Goal: Task Accomplishment & Management: Manage account settings

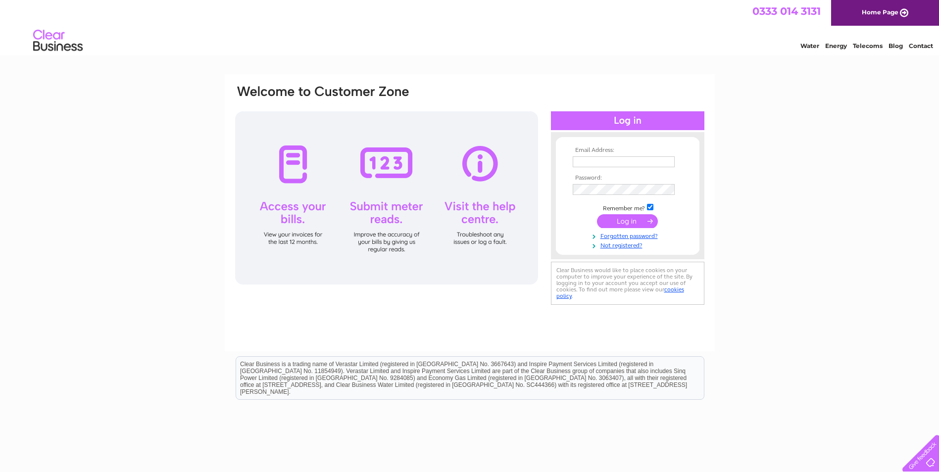
click at [589, 158] on input "text" at bounding box center [624, 161] width 102 height 11
type input "c"
type input "[EMAIL_ADDRESS][DOMAIN_NAME]"
click at [629, 221] on input "submit" at bounding box center [627, 222] width 61 height 14
click at [620, 220] on input "submit" at bounding box center [627, 221] width 61 height 14
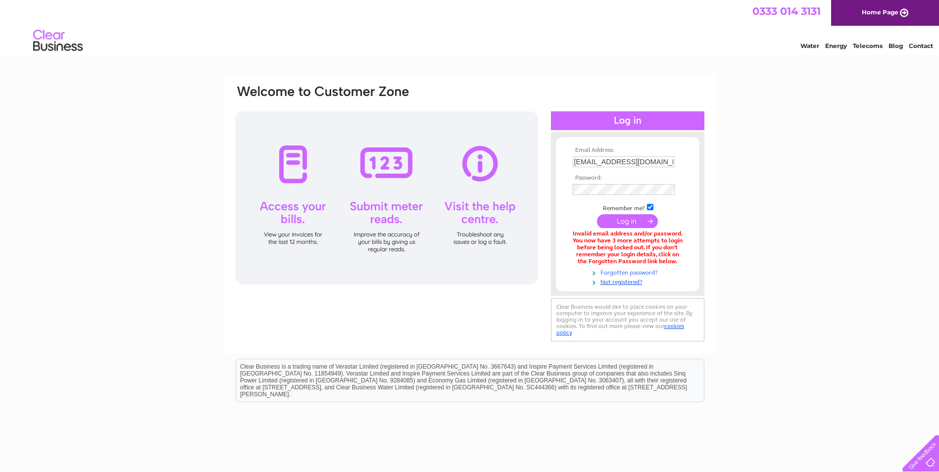
click at [626, 271] on link "Forgotten password?" at bounding box center [629, 271] width 112 height 9
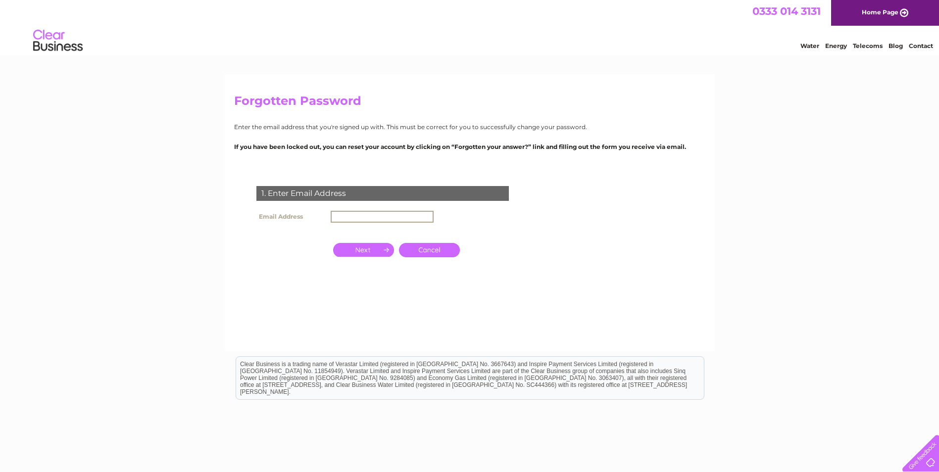
click at [338, 214] on input "text" at bounding box center [382, 217] width 103 height 12
type input "[EMAIL_ADDRESS][DOMAIN_NAME]"
click at [358, 242] on td at bounding box center [364, 249] width 66 height 19
click at [369, 249] on input "button" at bounding box center [363, 249] width 61 height 14
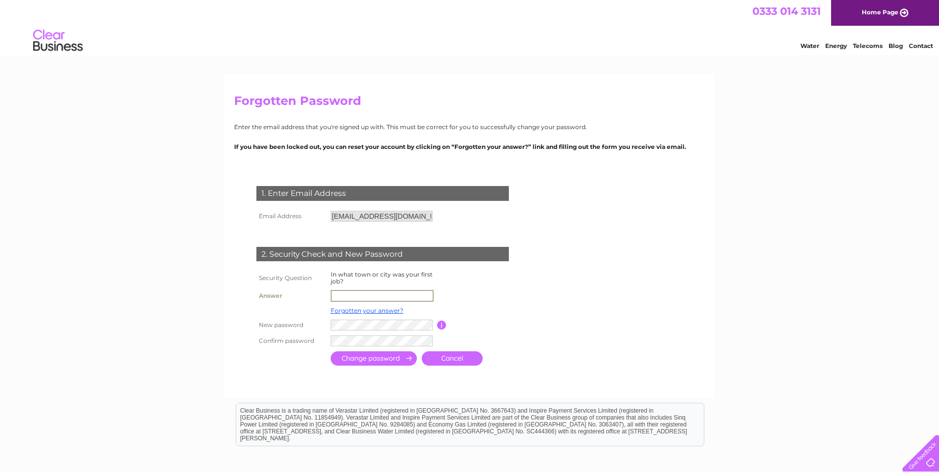
click at [359, 290] on input "text" at bounding box center [382, 296] width 103 height 12
click at [346, 296] on input "text" at bounding box center [382, 296] width 103 height 12
type input "Uddingston"
click at [358, 359] on input "submit" at bounding box center [374, 359] width 86 height 14
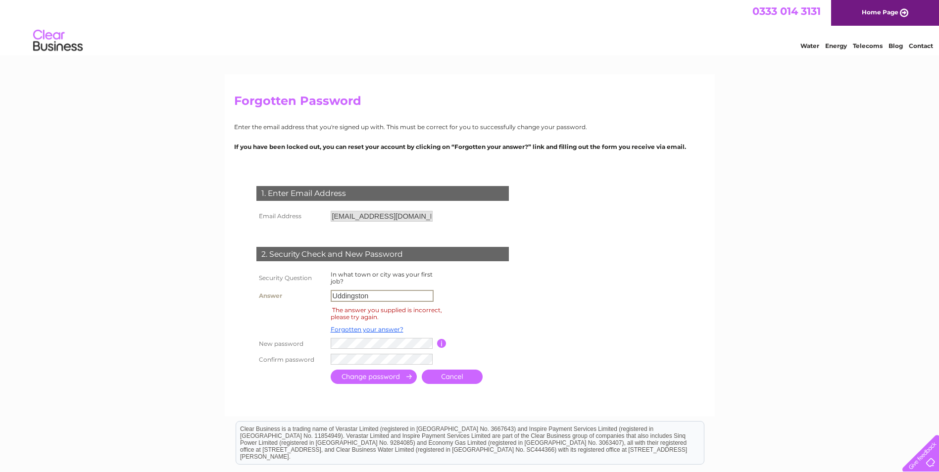
drag, startPoint x: 371, startPoint y: 295, endPoint x: 328, endPoint y: 295, distance: 43.1
click at [328, 295] on td "Uddingston" at bounding box center [382, 296] width 109 height 17
type input "Glasgow"
click at [362, 380] on input "submit" at bounding box center [374, 378] width 86 height 14
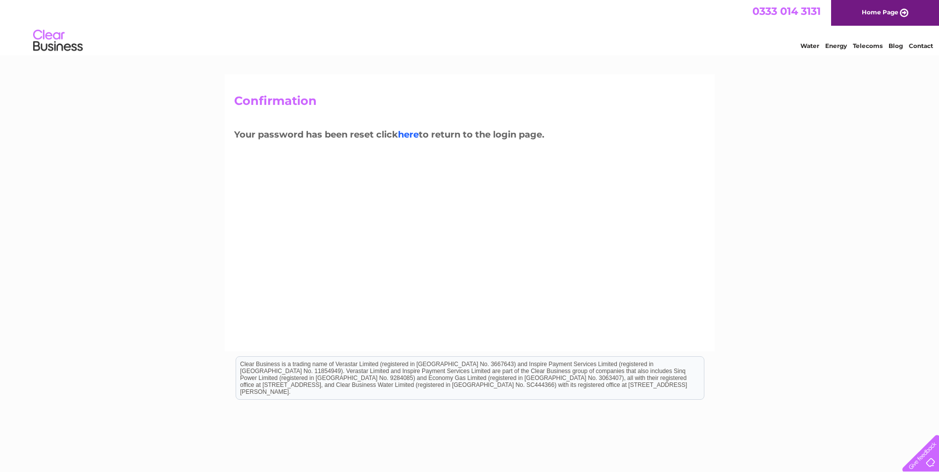
click at [415, 135] on link "here" at bounding box center [408, 134] width 21 height 11
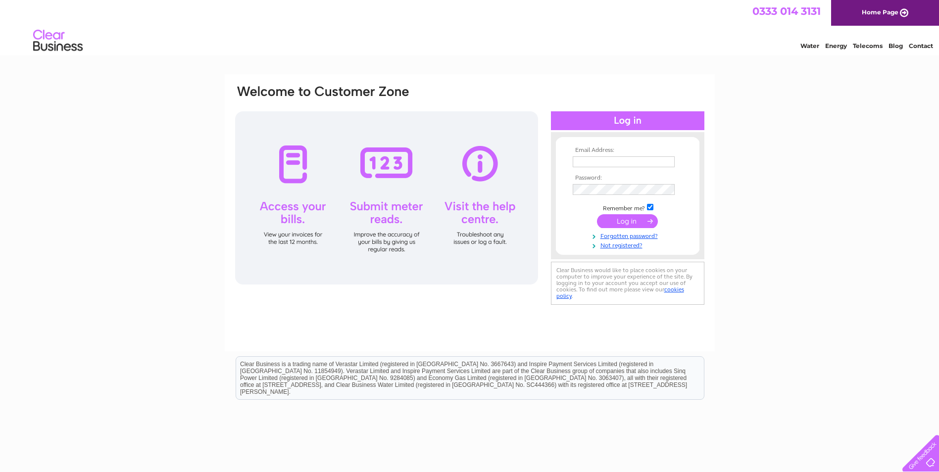
click at [592, 162] on input "text" at bounding box center [624, 161] width 102 height 11
type input "[EMAIL_ADDRESS][DOMAIN_NAME]"
click at [620, 220] on input "submit" at bounding box center [627, 222] width 61 height 14
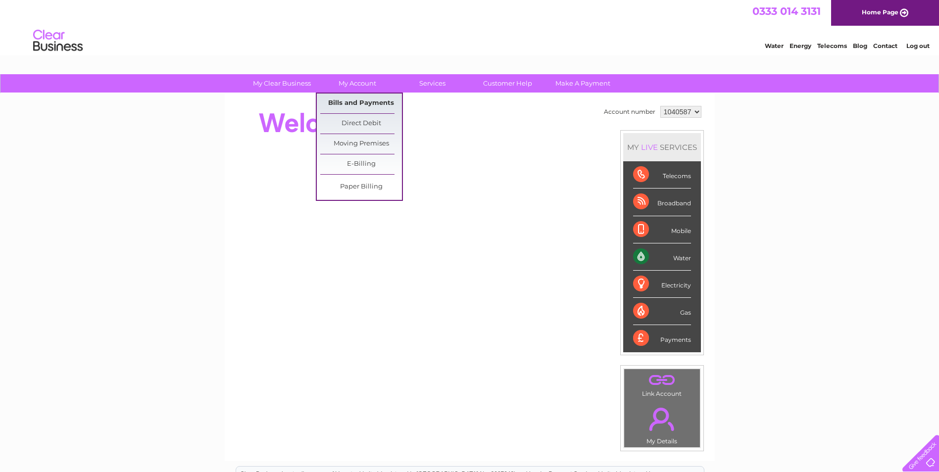
click at [357, 104] on link "Bills and Payments" at bounding box center [361, 104] width 82 height 20
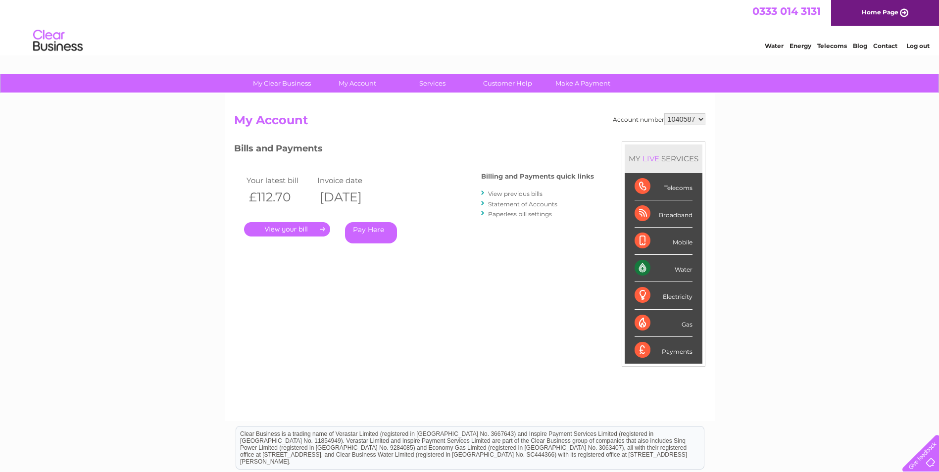
click at [274, 227] on link "." at bounding box center [287, 229] width 86 height 14
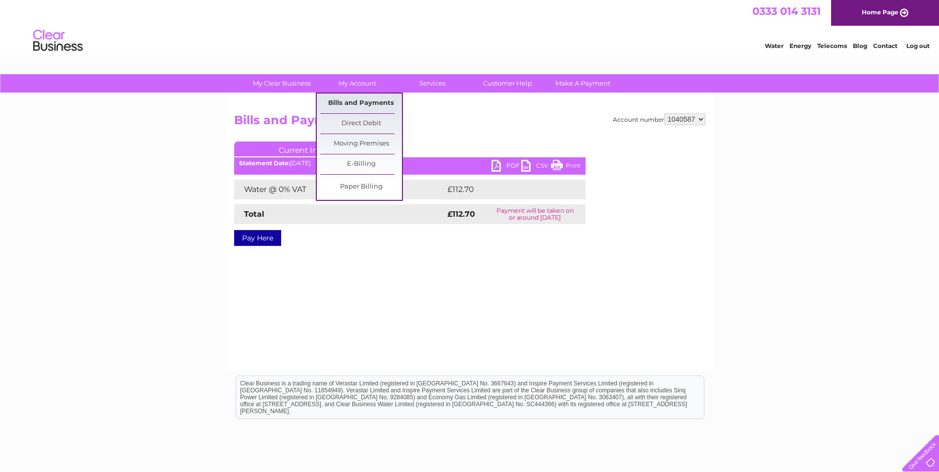
click at [355, 107] on link "Bills and Payments" at bounding box center [361, 104] width 82 height 20
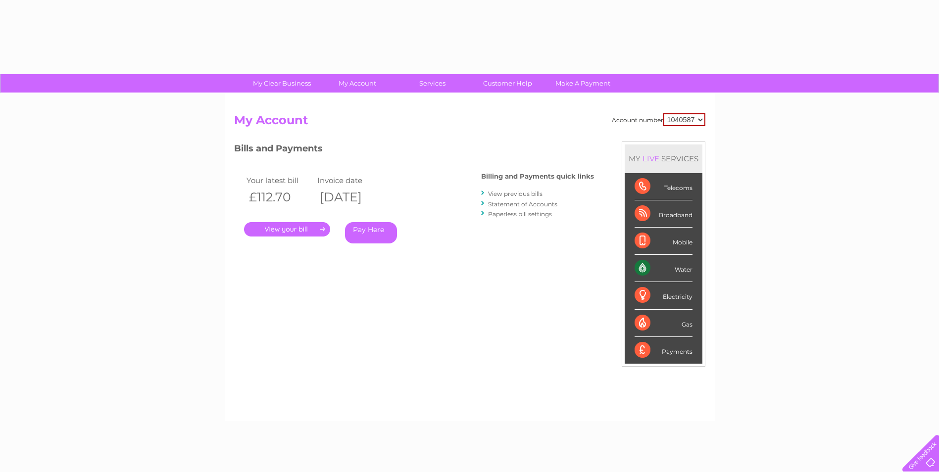
click at [364, 100] on div "Account number 1040587 My Account MY LIVE SERVICES Telecoms Broadband Mobile Wa…" at bounding box center [470, 258] width 490 height 328
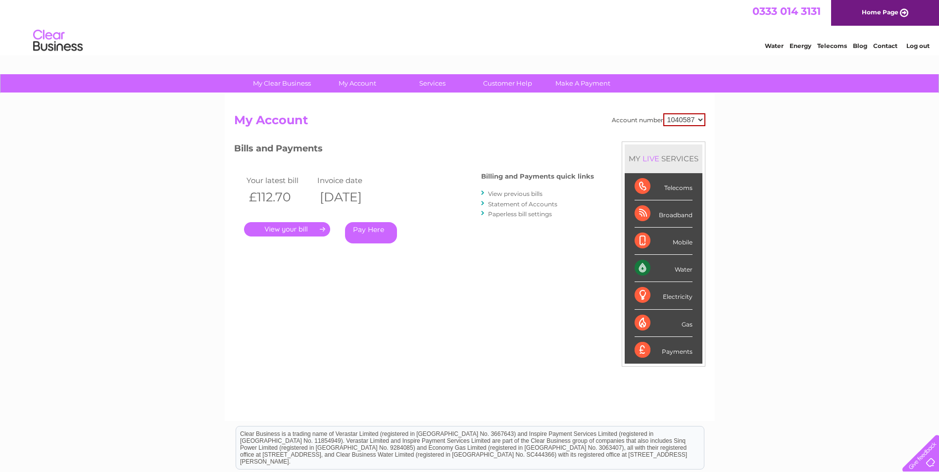
click at [524, 195] on link "View previous bills" at bounding box center [515, 193] width 54 height 7
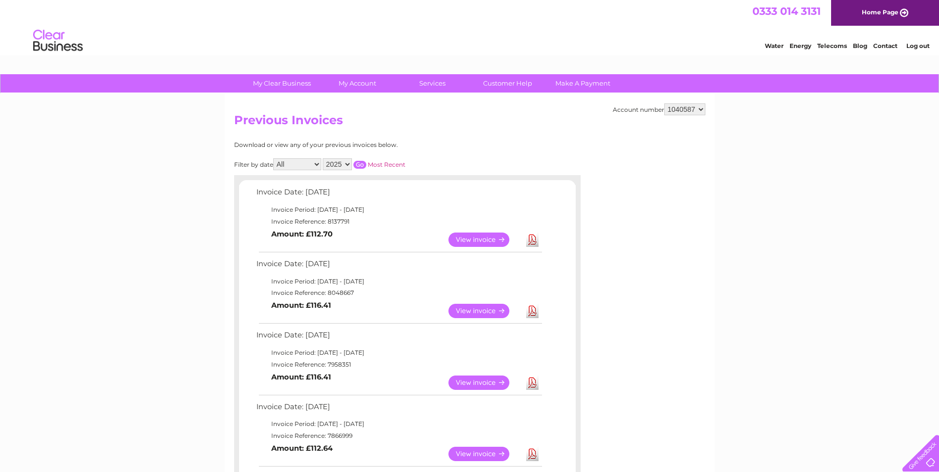
click at [490, 311] on link "View" at bounding box center [485, 311] width 73 height 14
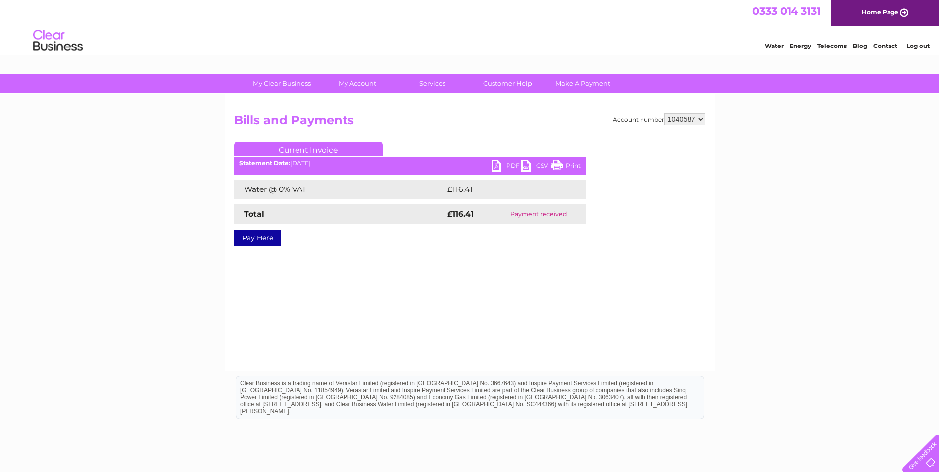
click at [506, 163] on link "PDF" at bounding box center [507, 167] width 30 height 14
